Goal: Information Seeking & Learning: Understand process/instructions

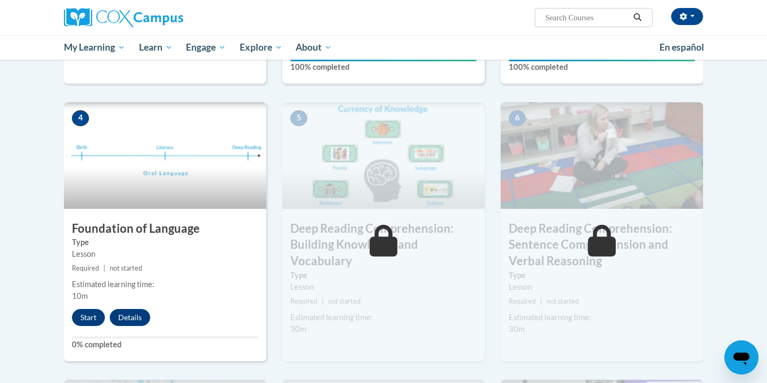
scroll to position [454, 0]
click at [93, 315] on button "Start" at bounding box center [88, 316] width 33 height 17
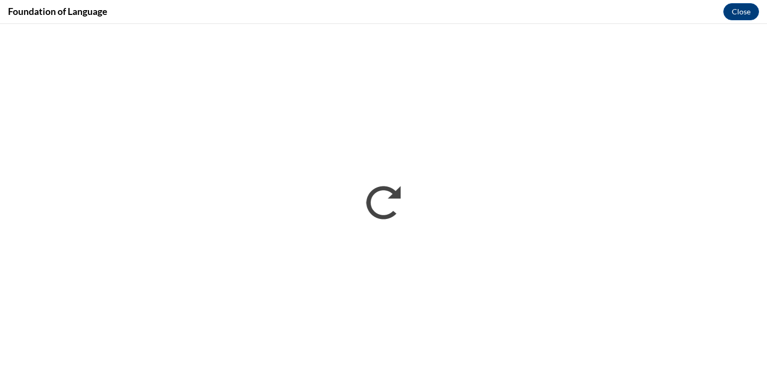
scroll to position [0, 0]
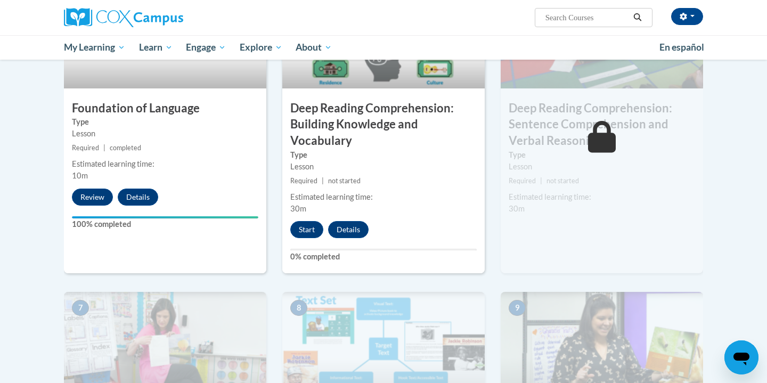
scroll to position [545, 0]
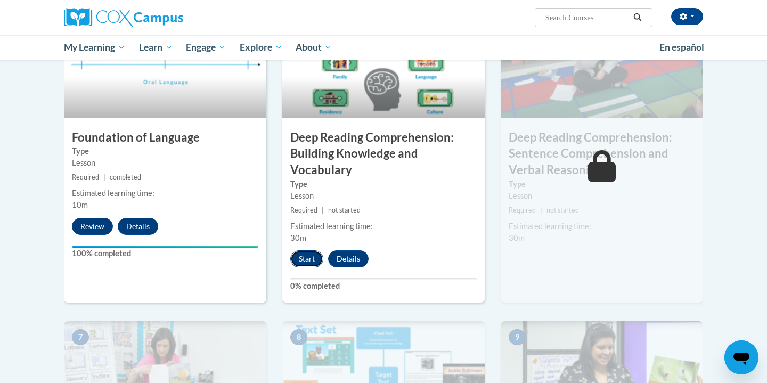
click at [311, 261] on button "Start" at bounding box center [306, 258] width 33 height 17
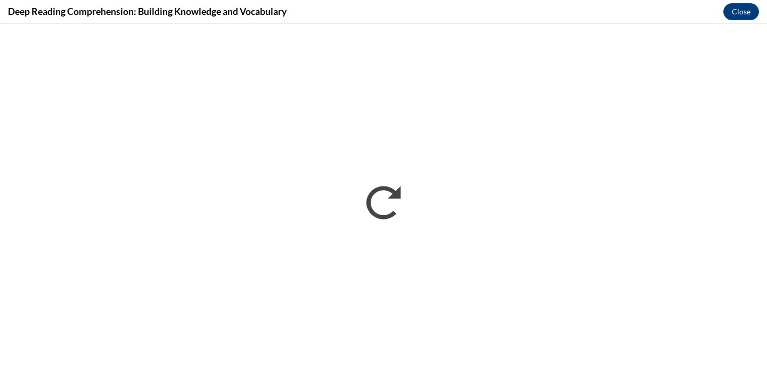
scroll to position [0, 0]
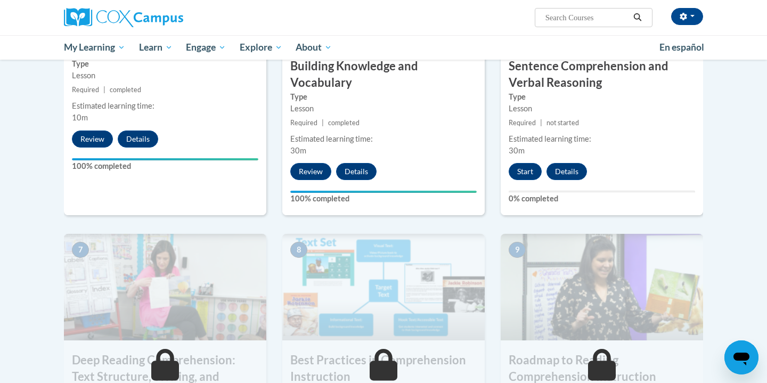
scroll to position [613, 0]
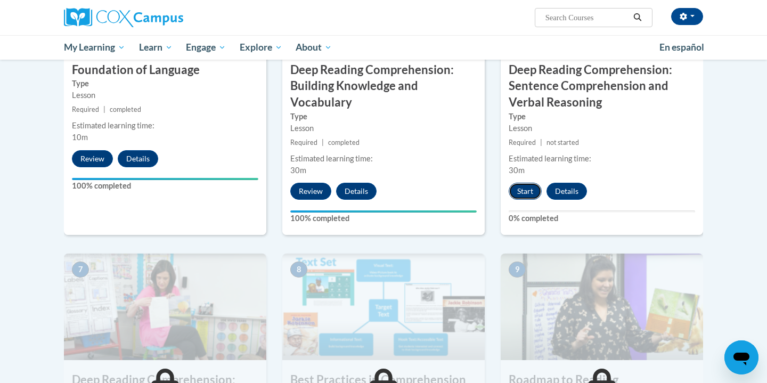
click at [523, 191] on button "Start" at bounding box center [525, 191] width 33 height 17
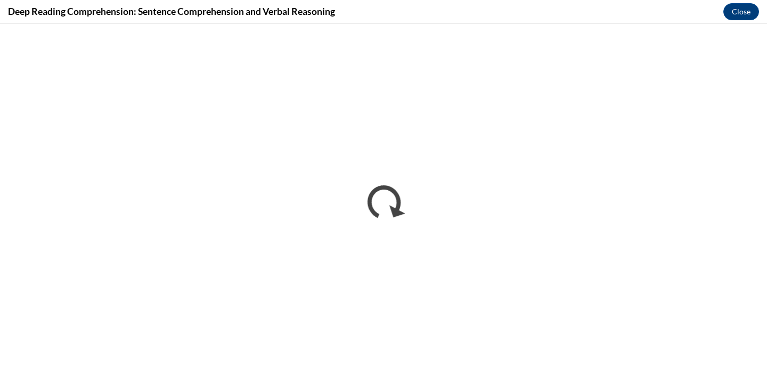
scroll to position [0, 0]
